Goal: Find specific page/section: Find specific page/section

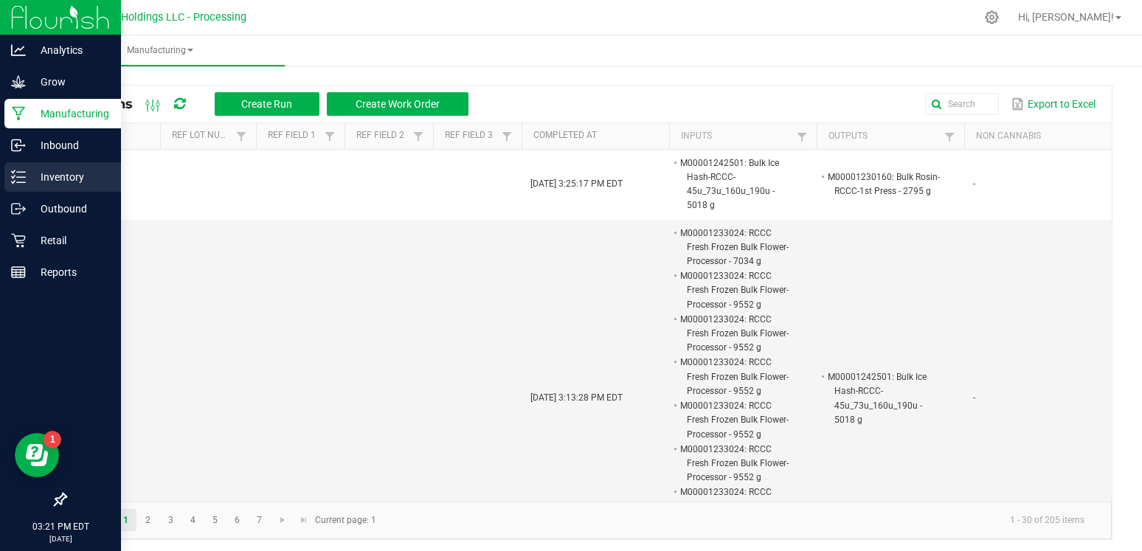
click at [58, 181] on p "Inventory" at bounding box center [70, 177] width 89 height 18
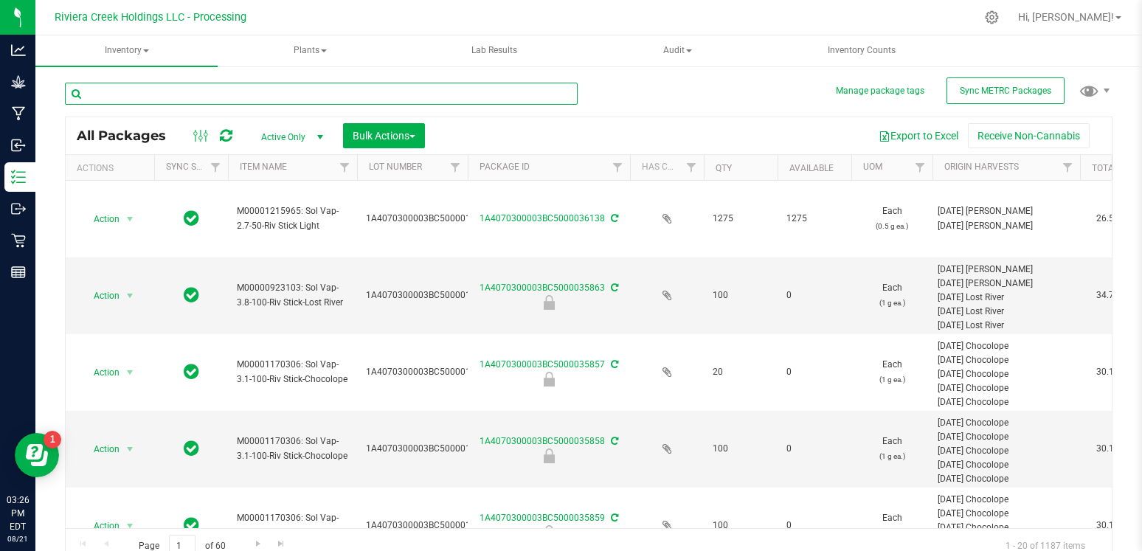
click at [312, 90] on input "text" at bounding box center [321, 94] width 513 height 22
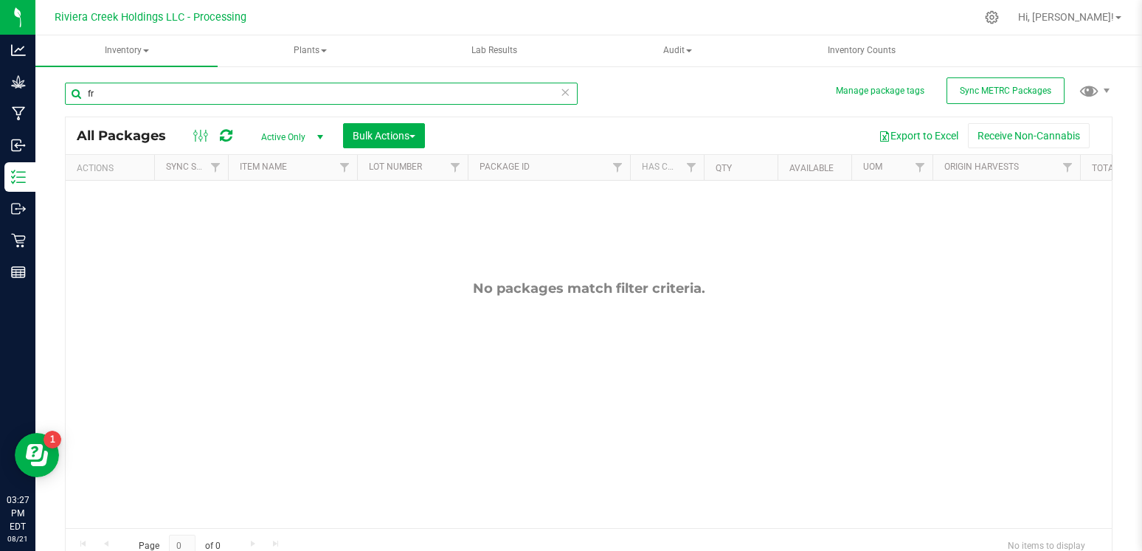
type input "f"
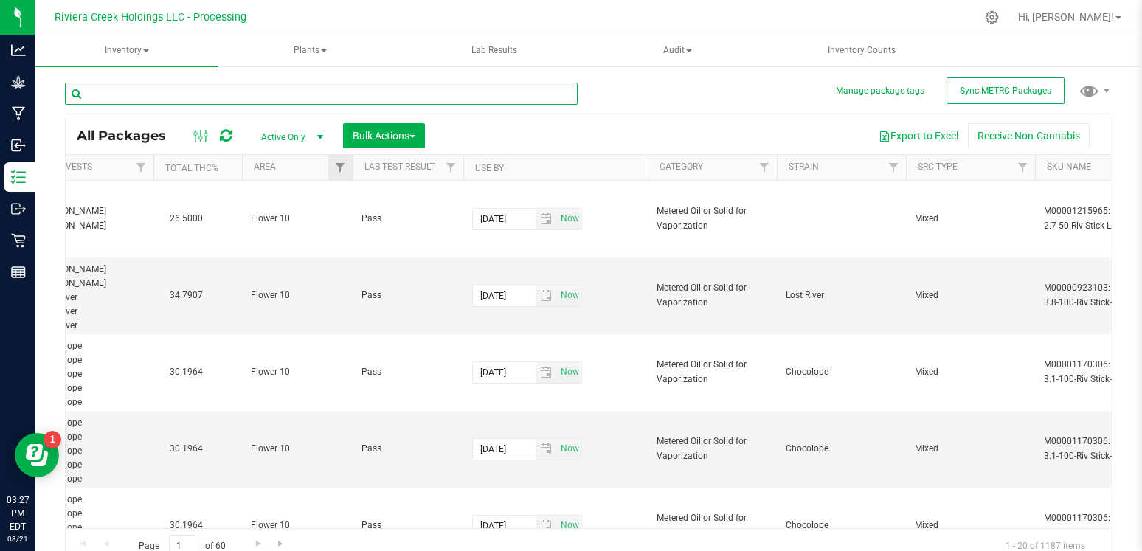
scroll to position [0, 926]
click at [341, 163] on span "Filter" at bounding box center [340, 168] width 12 height 12
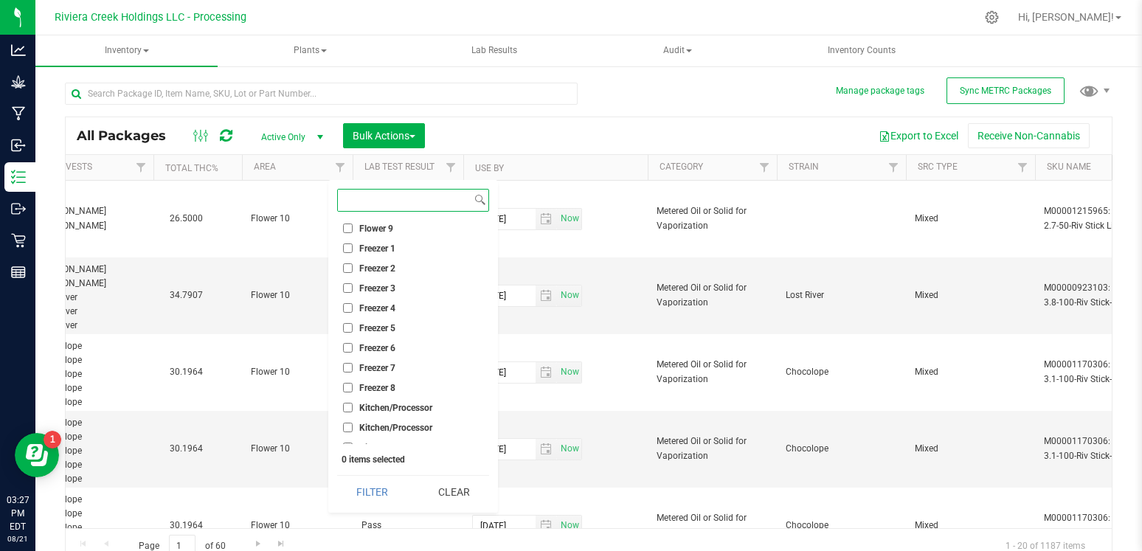
scroll to position [0, 0]
click at [349, 343] on input "Freezer 6" at bounding box center [348, 348] width 10 height 10
checkbox input "true"
click at [349, 363] on input "Freezer 7" at bounding box center [348, 368] width 10 height 10
checkbox input "true"
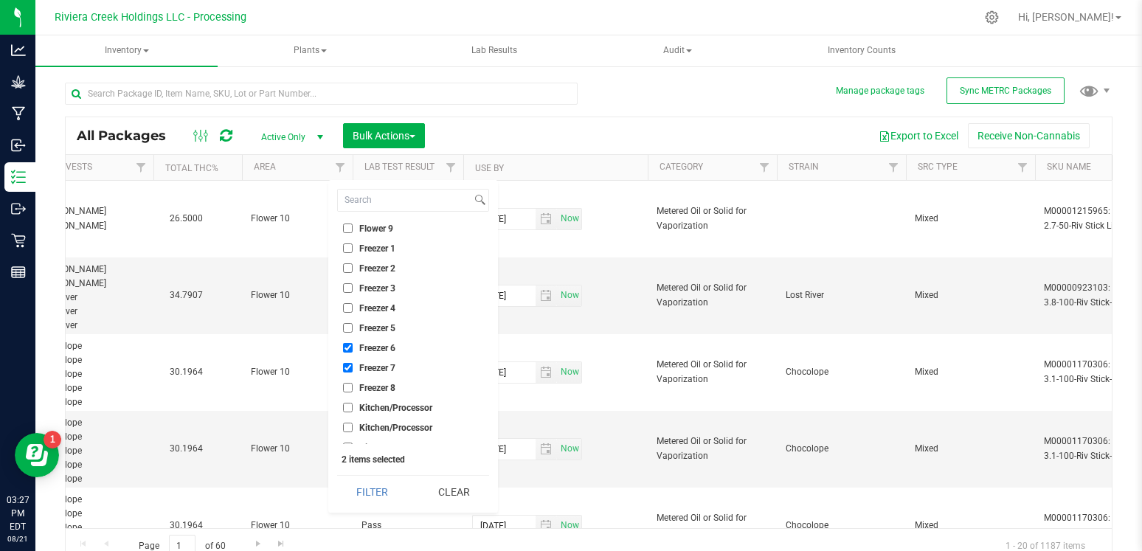
click at [346, 383] on input "Freezer 8" at bounding box center [348, 388] width 10 height 10
checkbox input "true"
click at [385, 499] on button "Filter" at bounding box center [372, 492] width 71 height 32
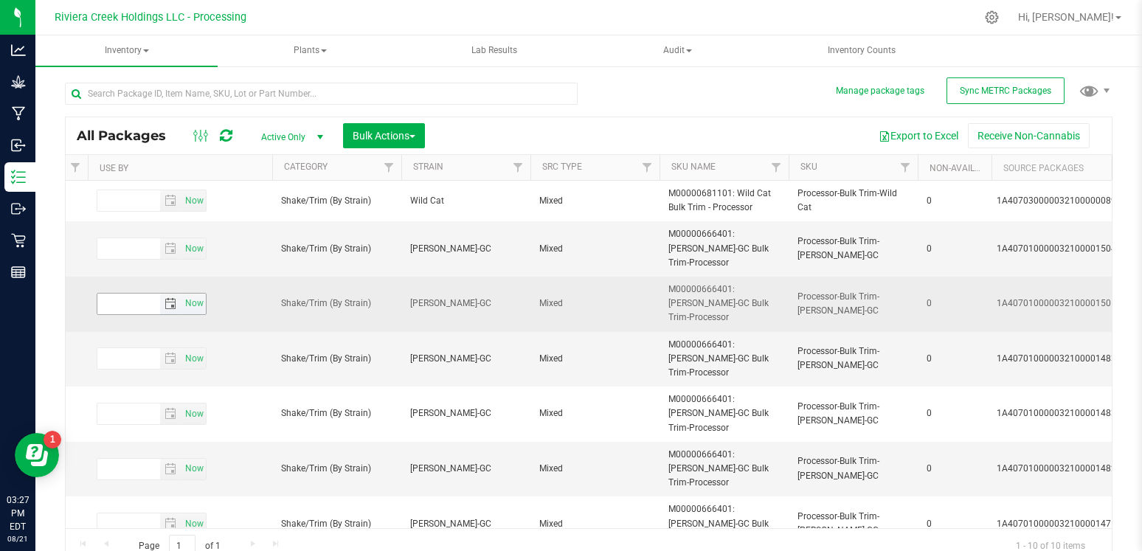
scroll to position [0, 1327]
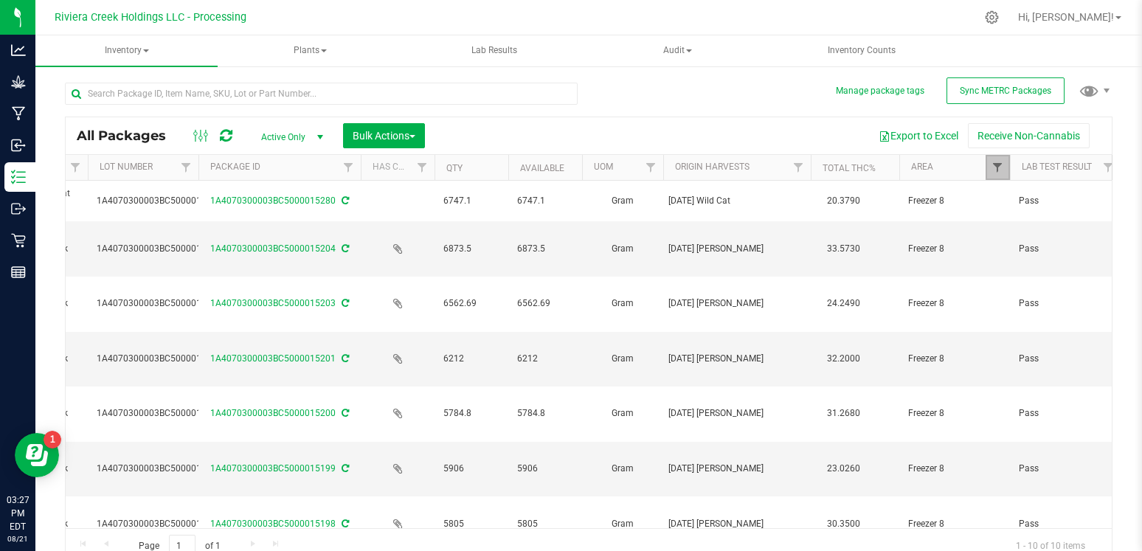
click at [996, 164] on span "Filter" at bounding box center [997, 168] width 12 height 12
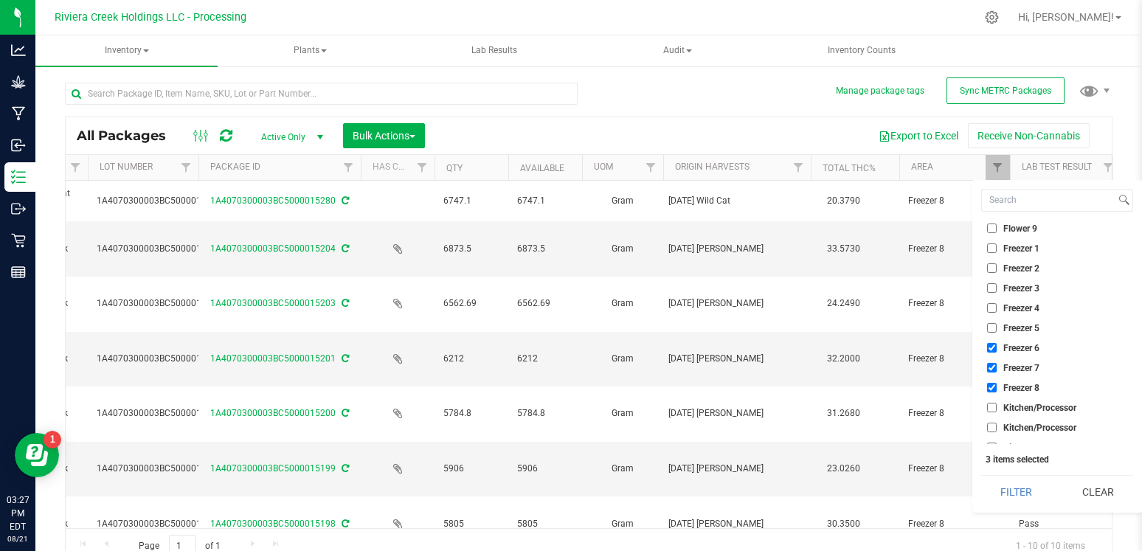
drag, startPoint x: 991, startPoint y: 318, endPoint x: 991, endPoint y: 309, distance: 8.9
click at [991, 323] on input "Freezer 5" at bounding box center [992, 328] width 10 height 10
checkbox input "true"
click at [993, 303] on input "Freezer 4" at bounding box center [992, 308] width 10 height 10
checkbox input "true"
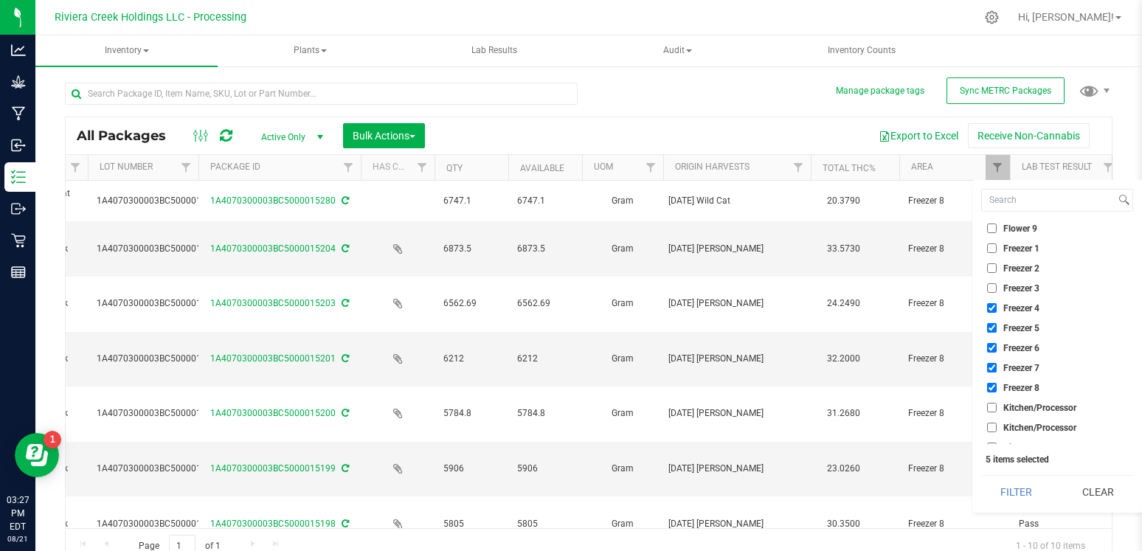
click at [991, 283] on input "Freezer 3" at bounding box center [992, 288] width 10 height 10
checkbox input "true"
click at [991, 263] on input "Freezer 2" at bounding box center [992, 268] width 10 height 10
checkbox input "true"
click at [988, 243] on input "Freezer 1" at bounding box center [992, 248] width 10 height 10
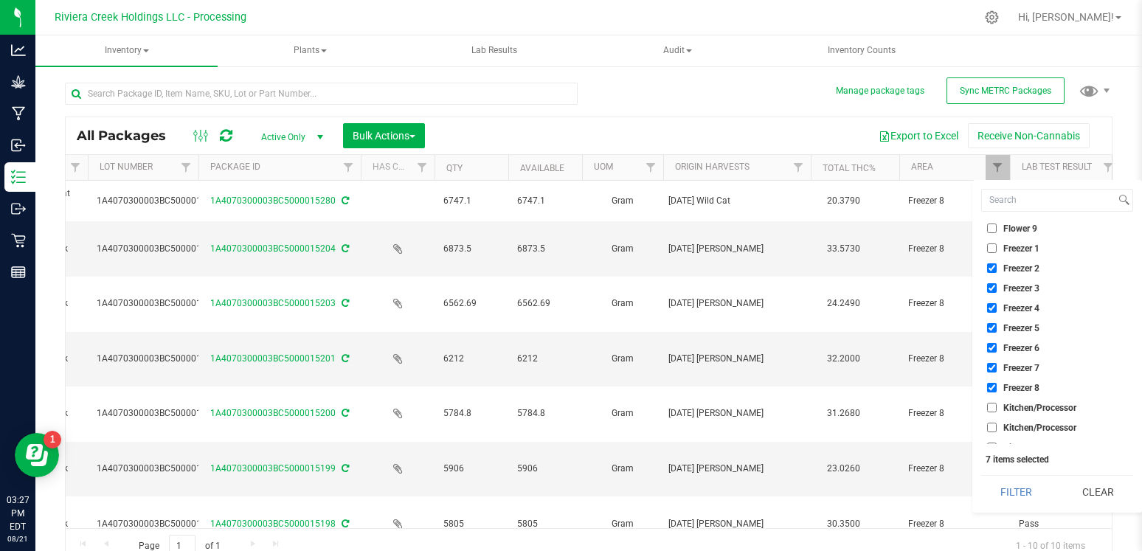
checkbox input "true"
click at [1035, 491] on button "Filter" at bounding box center [1016, 492] width 71 height 32
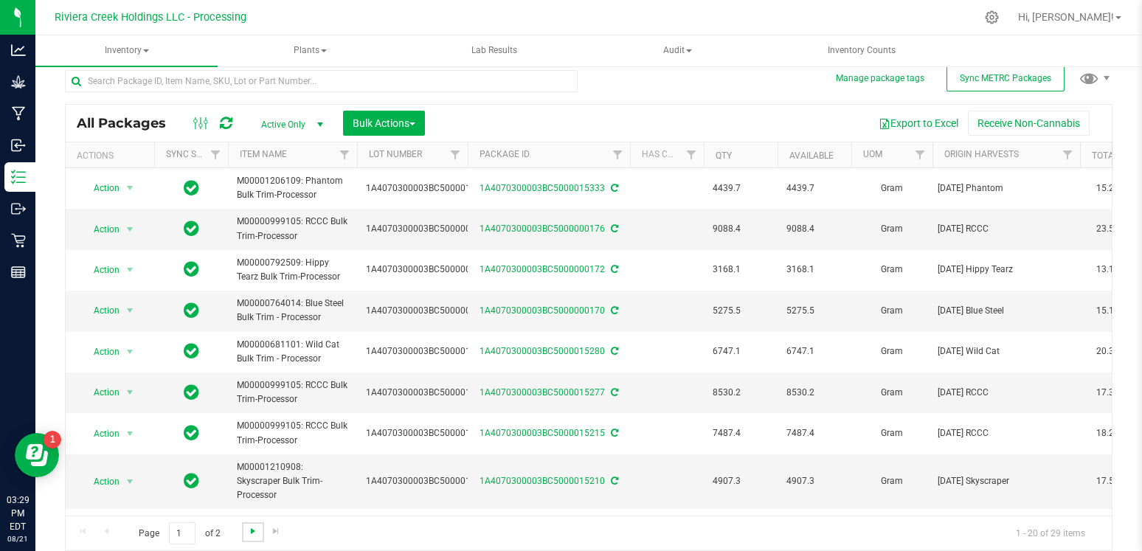
click at [249, 531] on span "Go to the next page" at bounding box center [253, 531] width 12 height 12
